Goal: Task Accomplishment & Management: Manage account settings

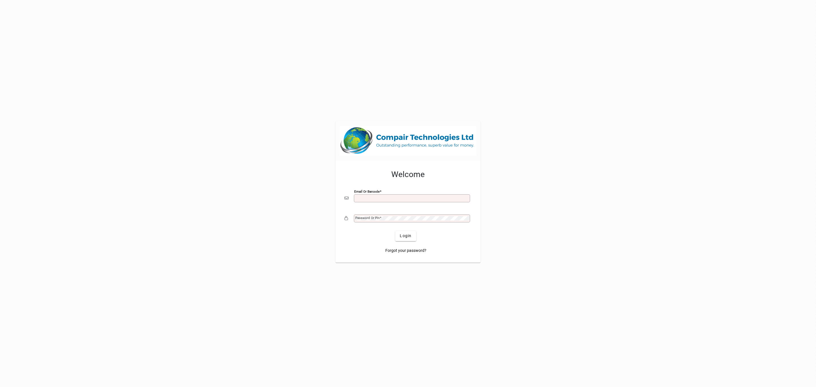
click at [371, 197] on input "Email or Barcode" at bounding box center [412, 198] width 114 height 5
type input "**********"
click at [395, 231] on button "Login" at bounding box center [405, 236] width 21 height 10
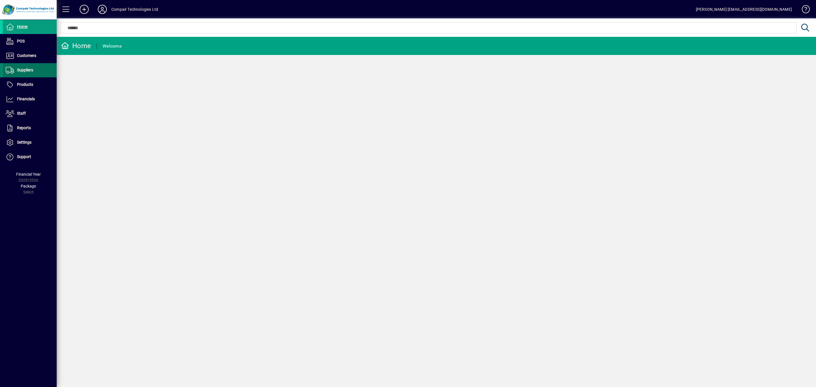
click at [25, 73] on span "Suppliers" at bounding box center [18, 70] width 30 height 7
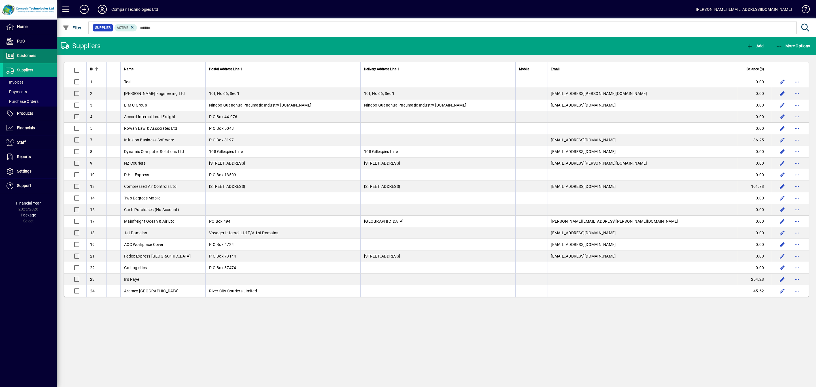
click at [27, 55] on span "Customers" at bounding box center [26, 55] width 19 height 5
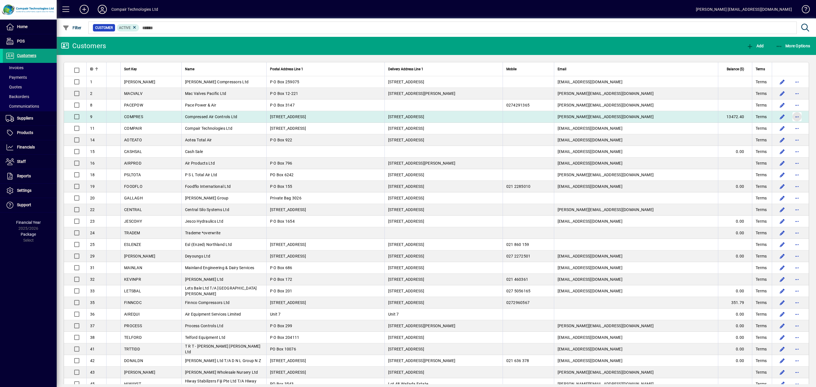
drag, startPoint x: 217, startPoint y: 115, endPoint x: 788, endPoint y: 115, distance: 571.1
click at [790, 115] on span "button" at bounding box center [797, 117] width 14 height 14
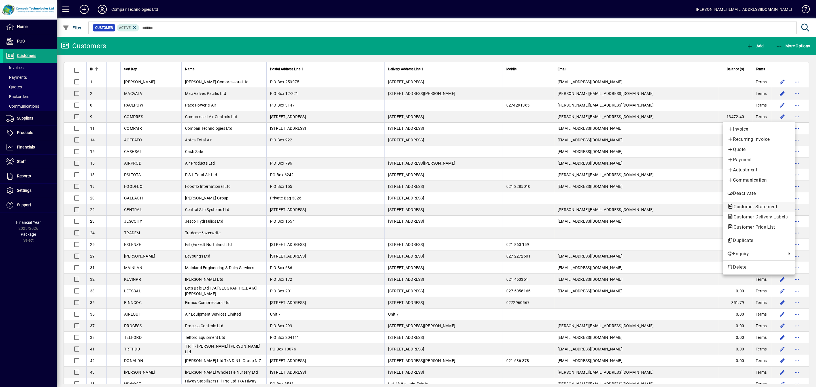
click at [764, 208] on span "Customer Statement" at bounding box center [753, 206] width 53 height 5
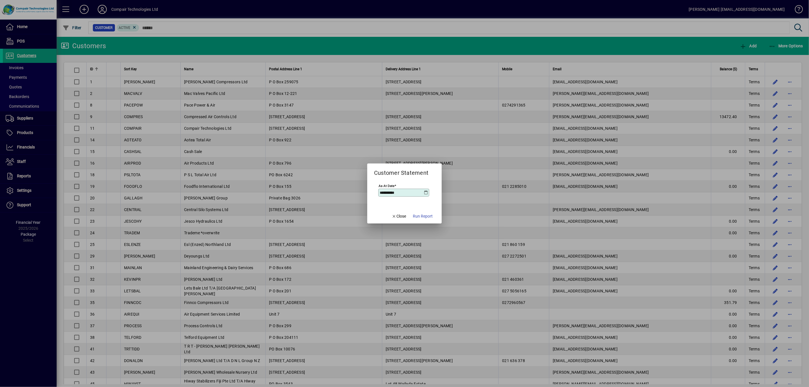
click at [424, 192] on icon at bounding box center [426, 192] width 5 height 5
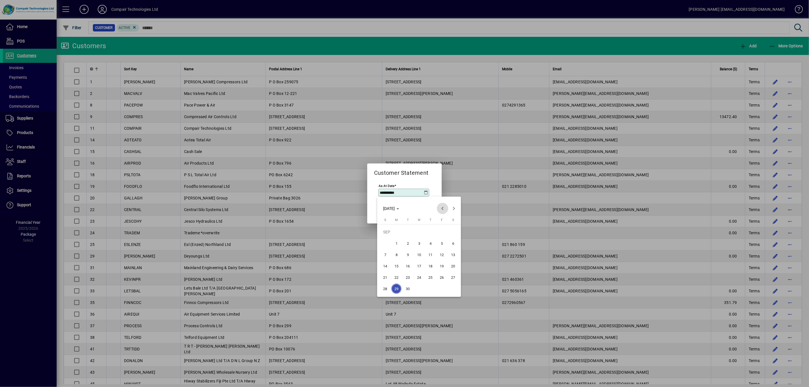
click at [443, 209] on span "Previous month" at bounding box center [442, 208] width 11 height 11
click at [384, 288] on span "31" at bounding box center [385, 289] width 10 height 10
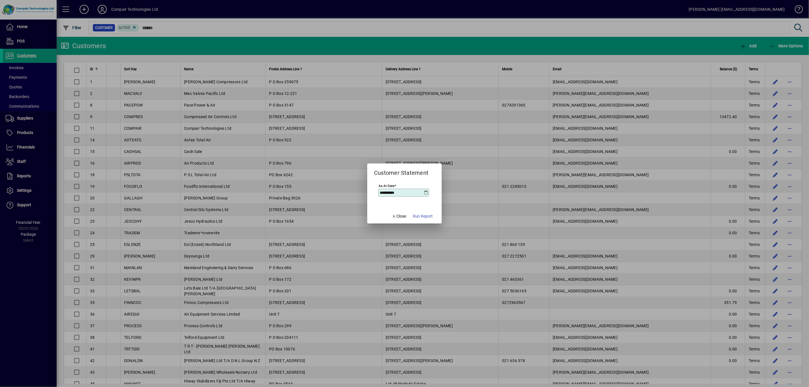
type input "**********"
click at [424, 216] on span "Run Report" at bounding box center [423, 216] width 20 height 6
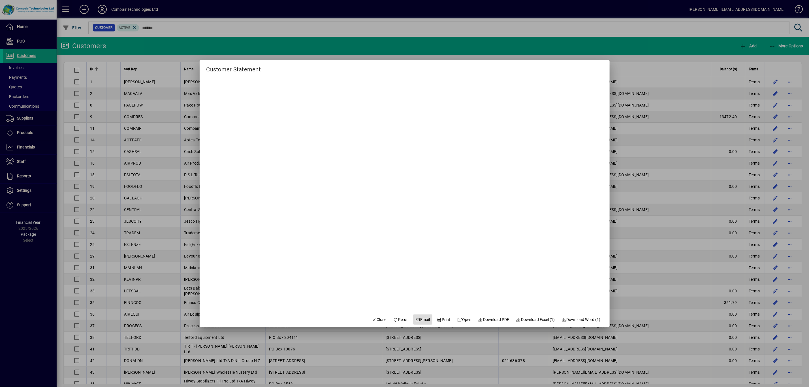
click at [418, 320] on span "Email" at bounding box center [423, 320] width 15 height 6
click at [394, 320] on icon at bounding box center [396, 320] width 5 height 4
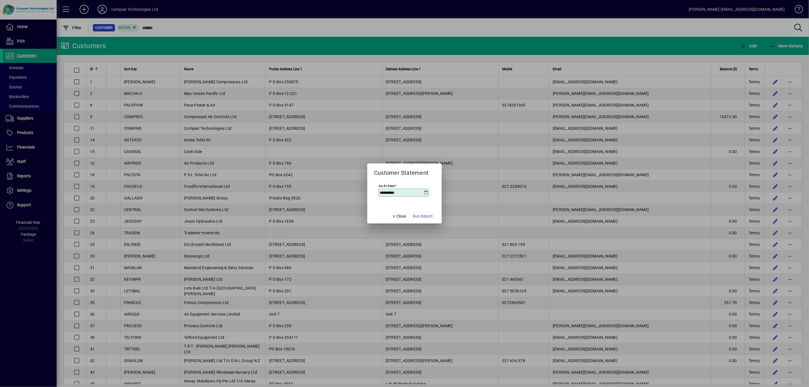
click at [425, 192] on icon at bounding box center [426, 192] width 5 height 5
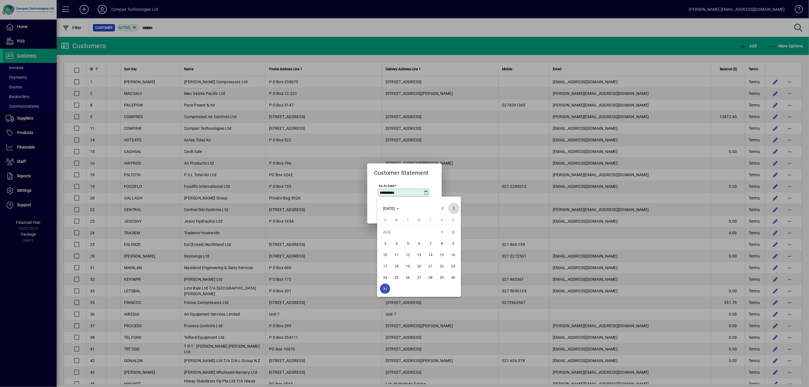
click at [455, 207] on span "Next month" at bounding box center [453, 208] width 11 height 11
click at [407, 291] on span "30" at bounding box center [408, 289] width 10 height 10
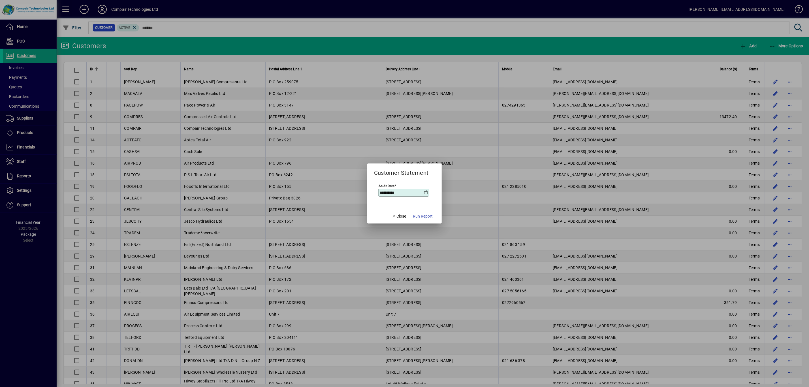
type input "**********"
click at [423, 218] on span "Run Report" at bounding box center [423, 216] width 20 height 6
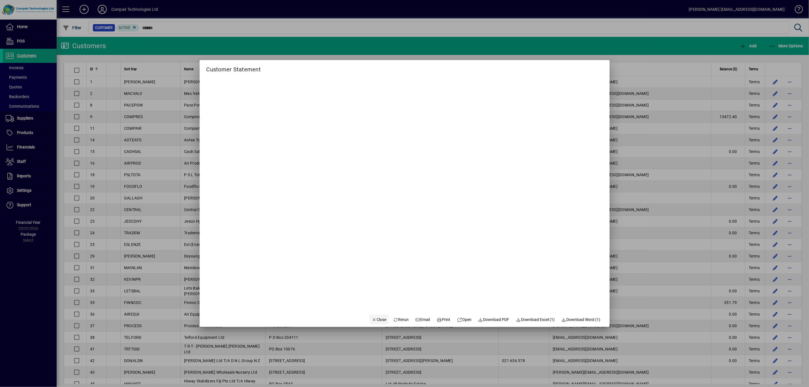
click at [372, 318] on span "Close" at bounding box center [379, 320] width 15 height 6
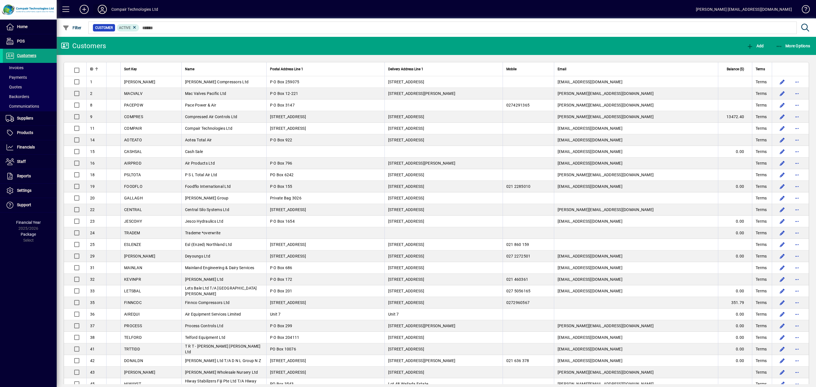
click at [103, 11] on icon at bounding box center [102, 9] width 11 height 9
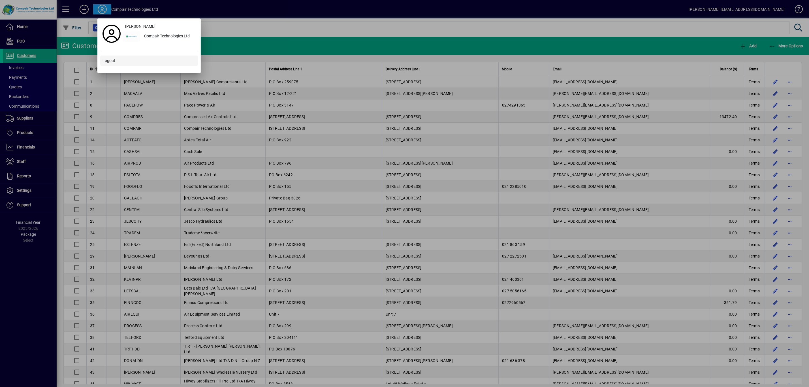
click at [113, 63] on span "Logout" at bounding box center [109, 61] width 13 height 6
